Goal: Information Seeking & Learning: Learn about a topic

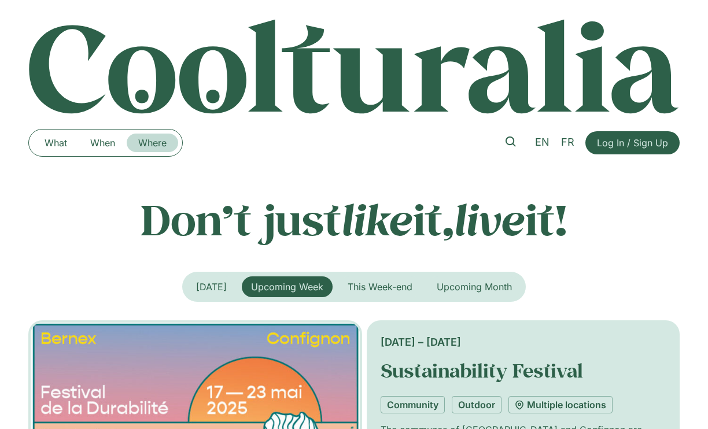
click at [168, 149] on link "Where" at bounding box center [152, 143] width 51 height 18
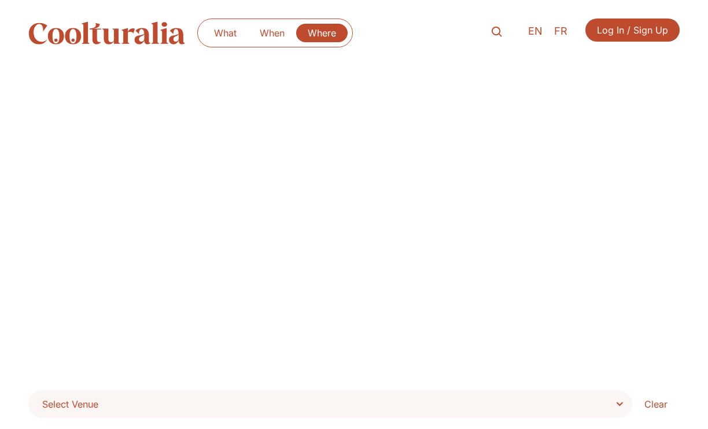
click at [613, 399] on span "Select Venue" at bounding box center [334, 404] width 584 height 16
click at [0, 0] on select "**********" at bounding box center [0, 0] width 0 height 0
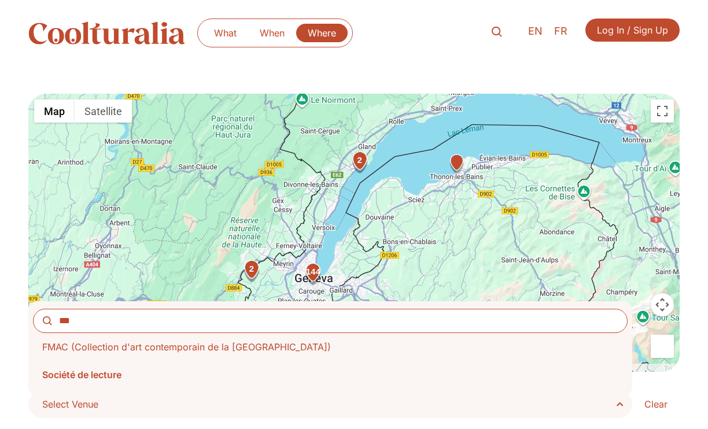
type input "***"
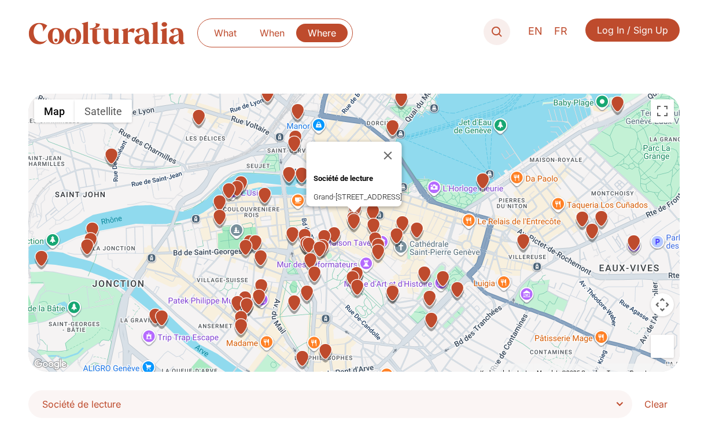
click at [494, 29] on icon at bounding box center [496, 32] width 10 height 10
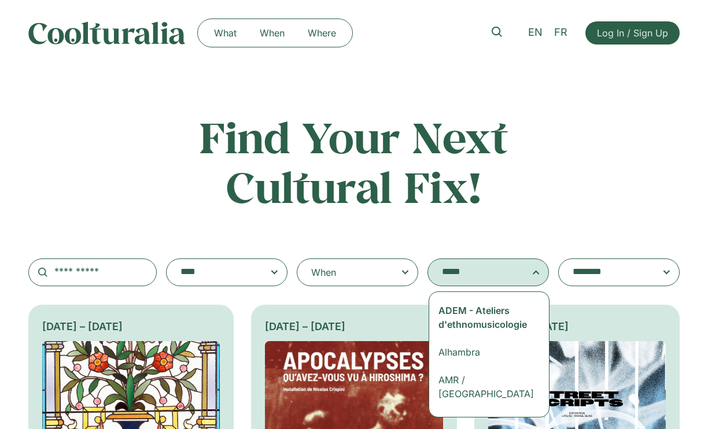
click at [534, 269] on textarea "**********" at bounding box center [488, 272] width 92 height 16
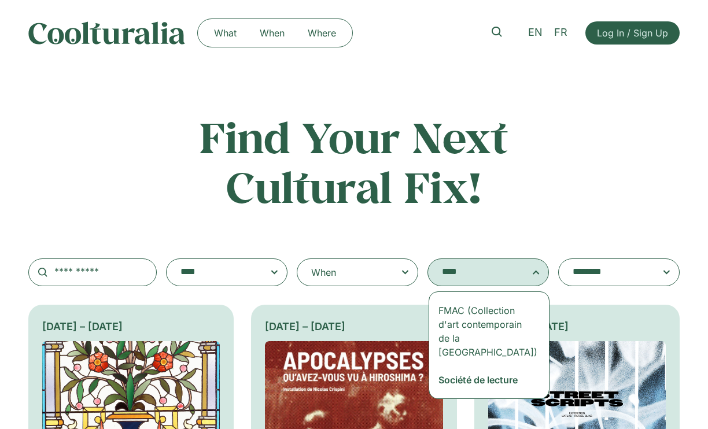
type textarea "****"
select select "***"
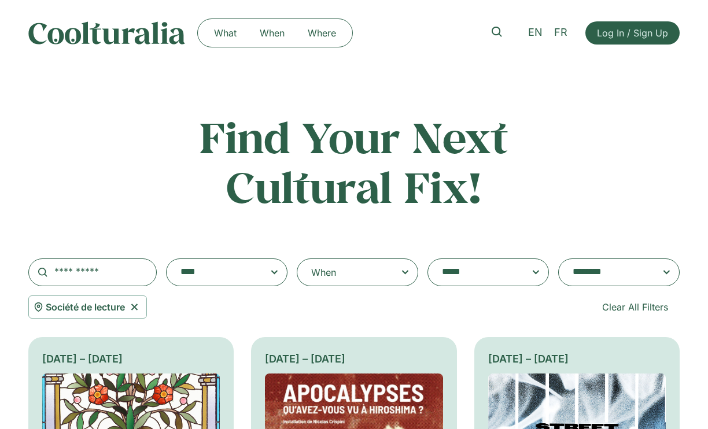
scroll to position [955, 0]
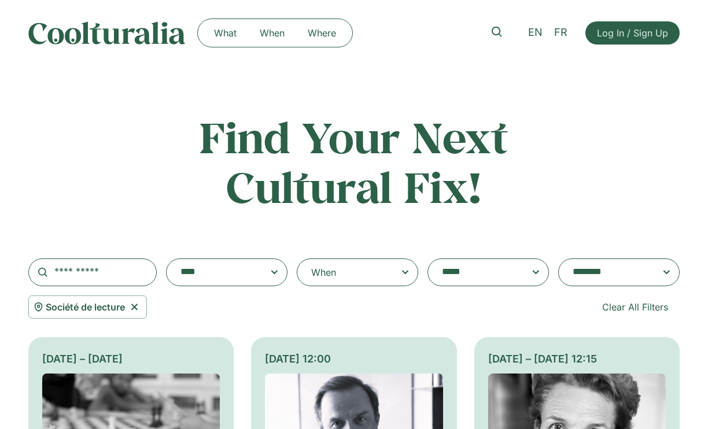
click at [273, 276] on textarea "**********" at bounding box center [226, 272] width 92 height 16
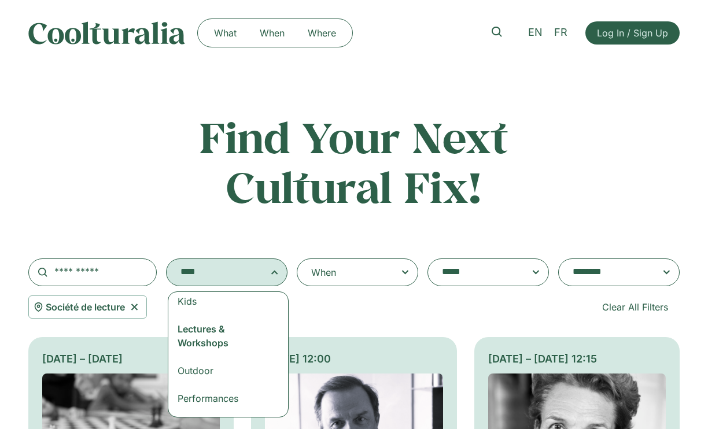
scroll to position [134, 0]
select select "***"
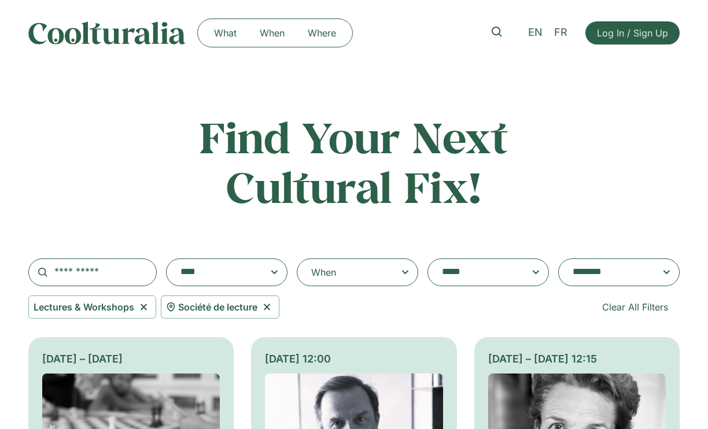
scroll to position [49, 0]
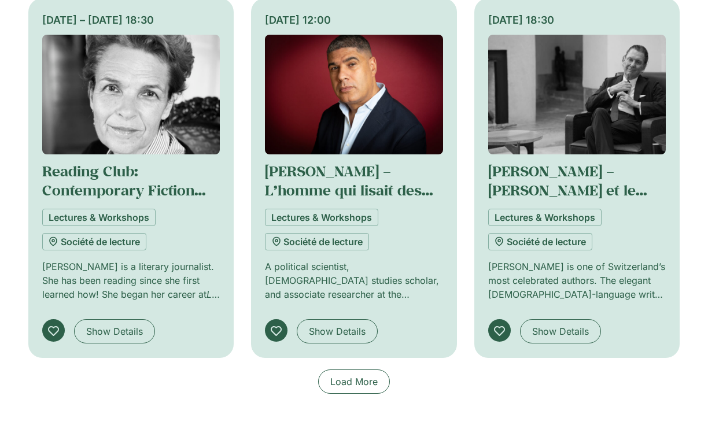
scroll to position [714, 0]
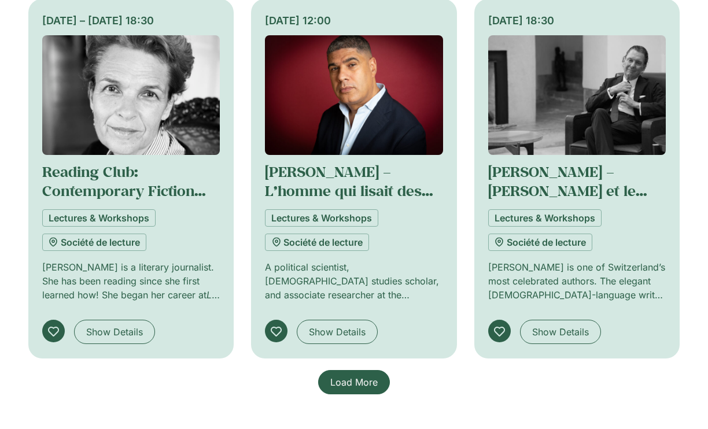
click at [381, 391] on link "Load More" at bounding box center [354, 382] width 72 height 24
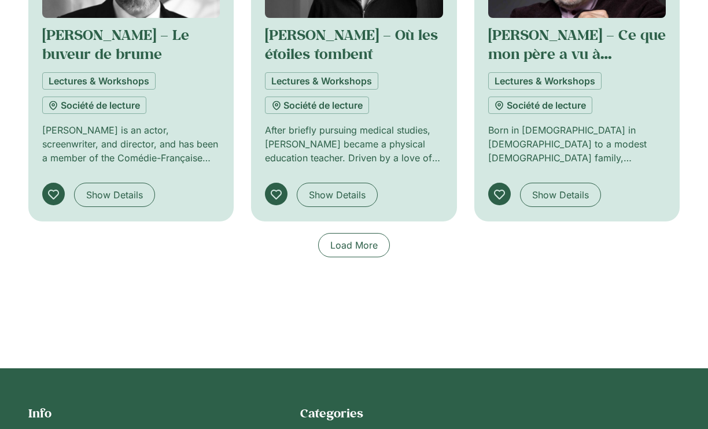
scroll to position [1617, 0]
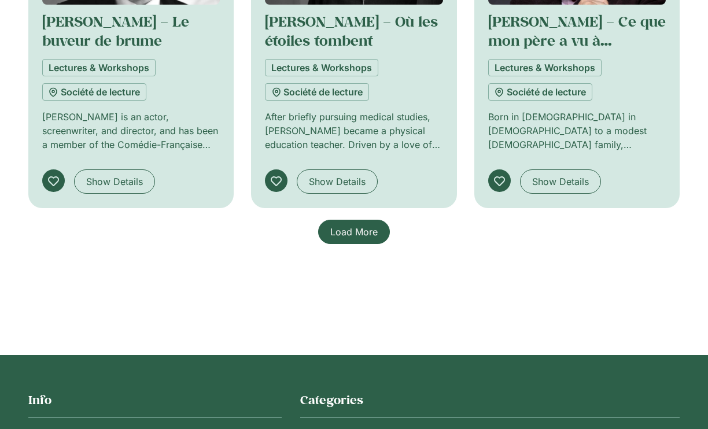
click at [376, 239] on span "Load More" at bounding box center [353, 232] width 47 height 14
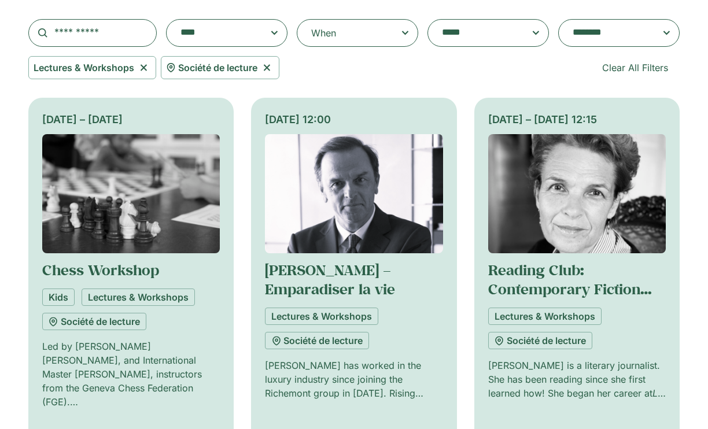
scroll to position [359, 0]
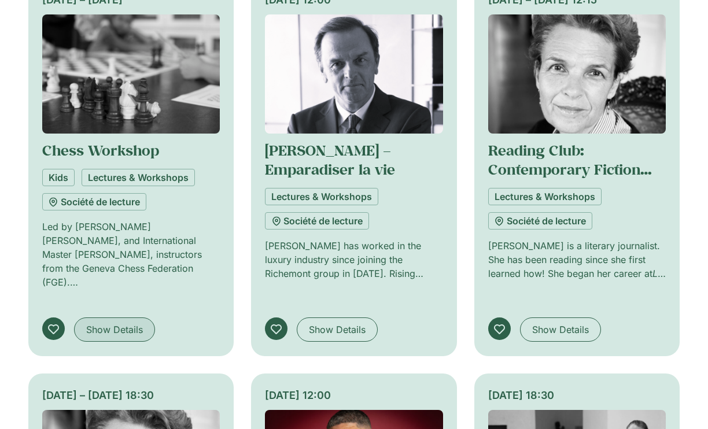
click at [127, 323] on span "Show Details" at bounding box center [114, 330] width 57 height 14
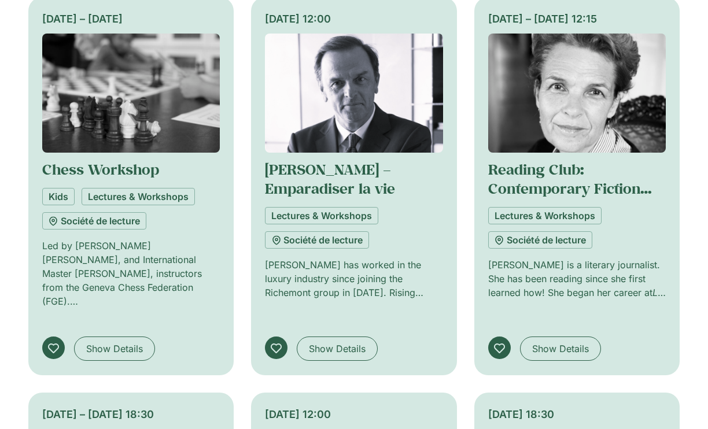
scroll to position [343, 0]
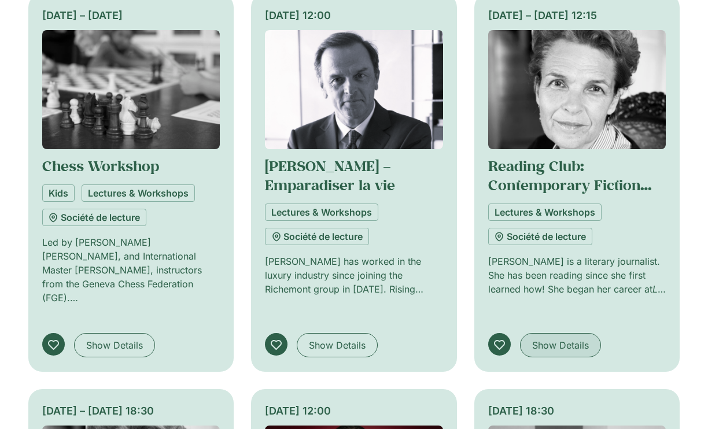
click at [572, 338] on span "Show Details" at bounding box center [560, 345] width 57 height 14
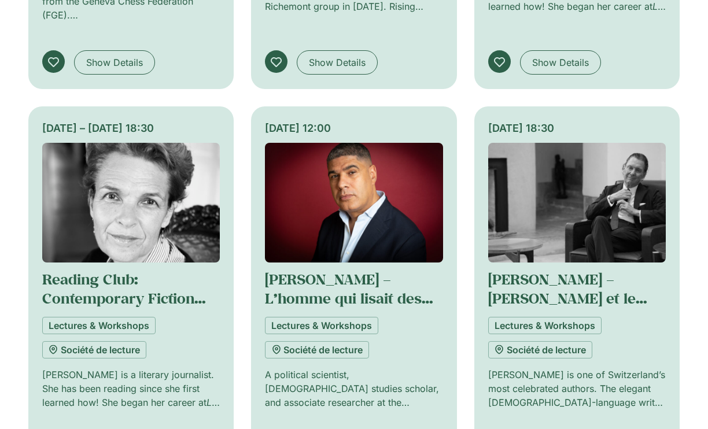
scroll to position [652, 0]
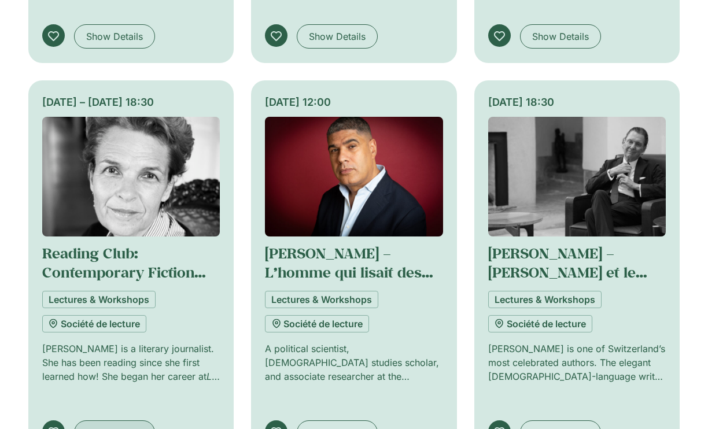
click at [140, 425] on span "Show Details" at bounding box center [114, 432] width 57 height 14
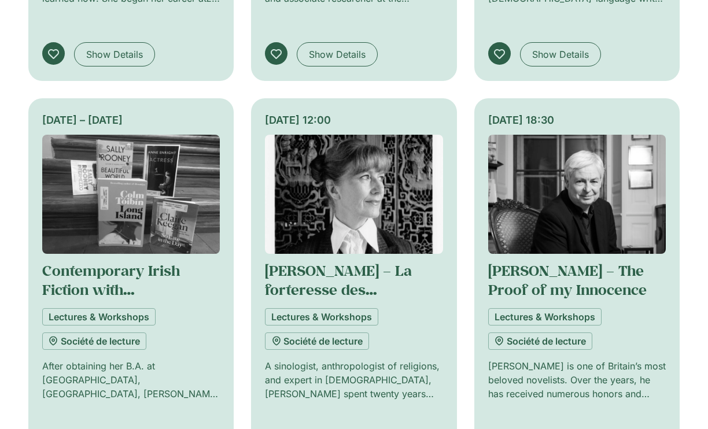
scroll to position [1035, 0]
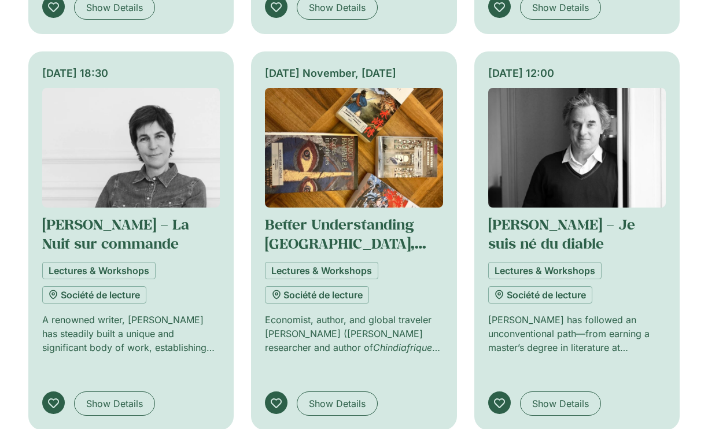
scroll to position [1879, 0]
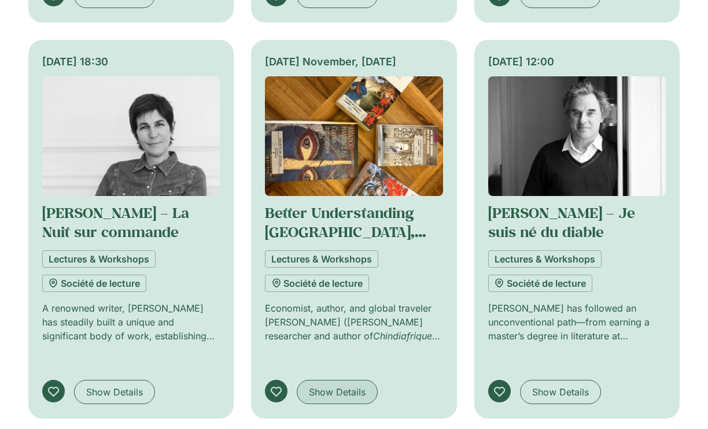
click at [335, 385] on span "Show Details" at bounding box center [337, 392] width 57 height 14
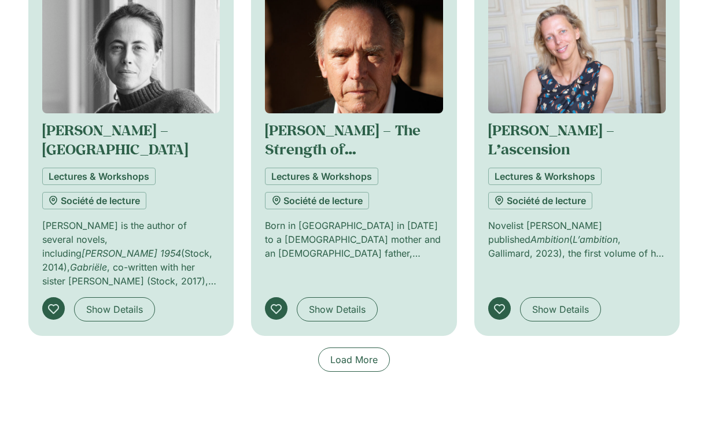
scroll to position [2363, 0]
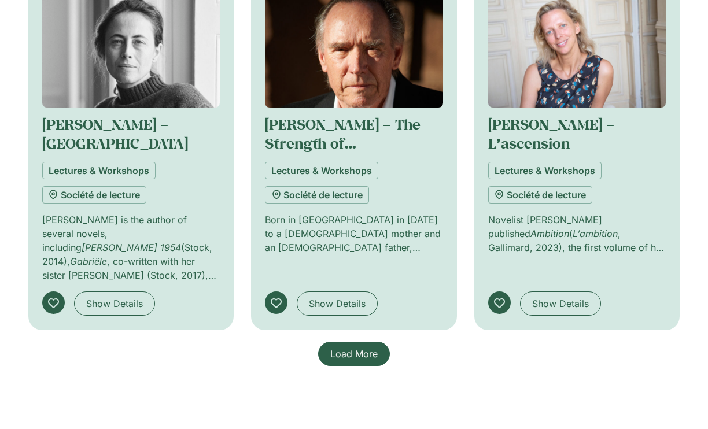
click at [357, 347] on span "Load More" at bounding box center [353, 354] width 47 height 14
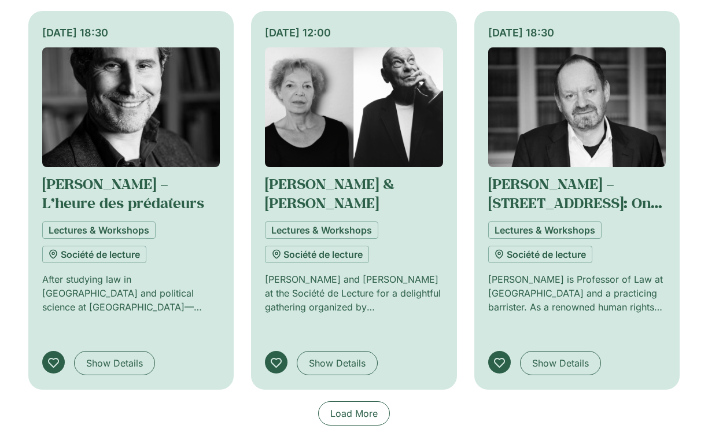
scroll to position [3108, 0]
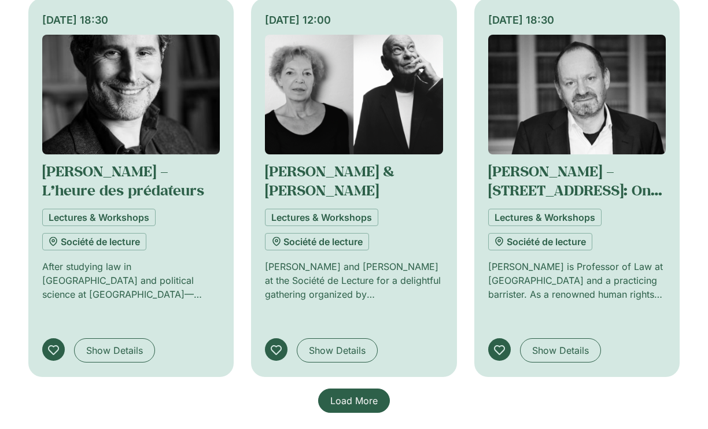
click at [376, 394] on span "Load More" at bounding box center [353, 401] width 47 height 14
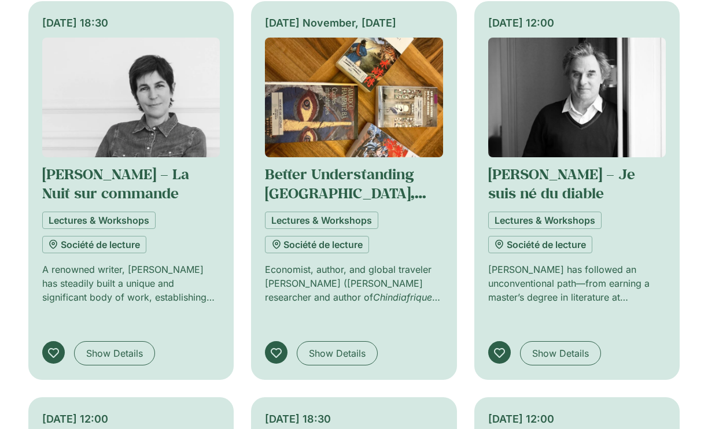
scroll to position [1914, 0]
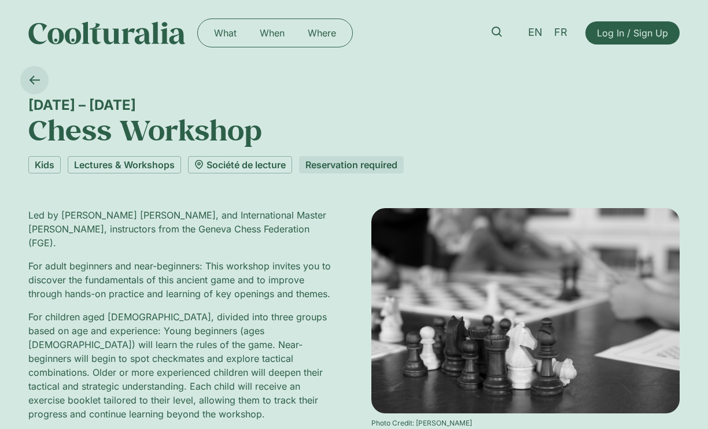
click at [30, 81] on icon at bounding box center [34, 80] width 11 height 11
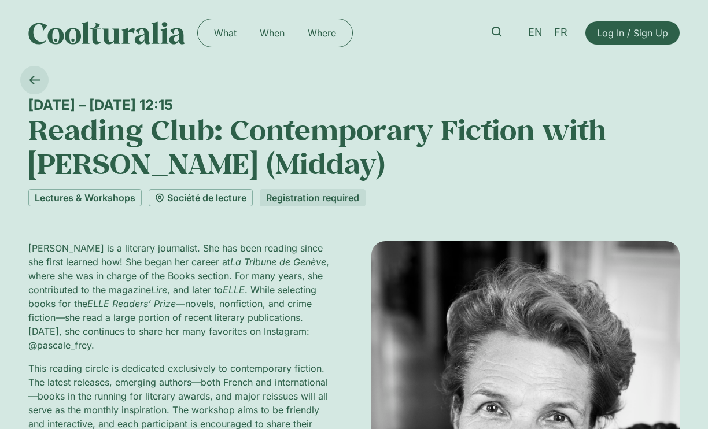
click at [37, 77] on icon at bounding box center [34, 80] width 11 height 11
click at [34, 75] on icon at bounding box center [34, 80] width 11 height 11
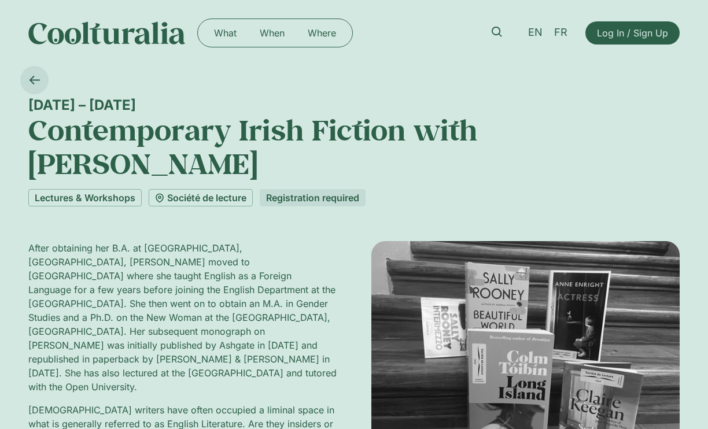
click at [29, 77] on icon at bounding box center [34, 80] width 11 height 11
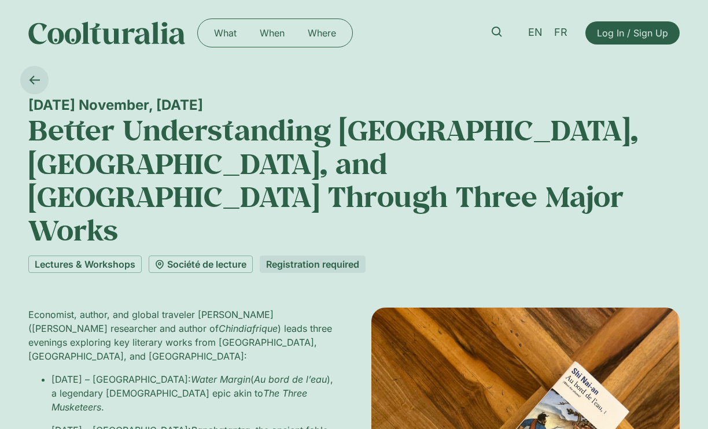
click at [34, 81] on icon at bounding box center [34, 80] width 11 height 11
